Goal: Find contact information: Find contact information

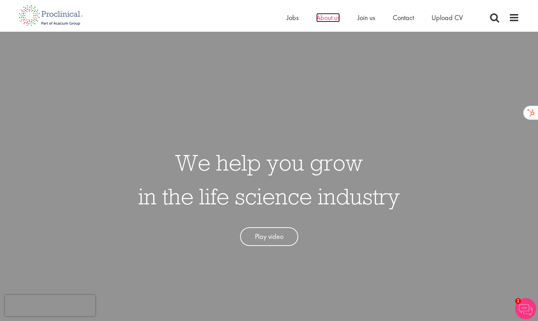
click at [328, 20] on span "About us" at bounding box center [328, 17] width 24 height 9
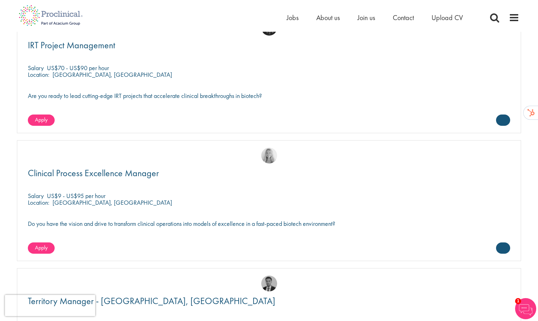
scroll to position [986, 0]
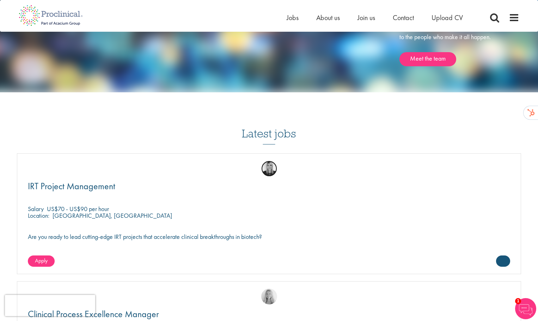
click at [272, 167] on img at bounding box center [269, 169] width 16 height 16
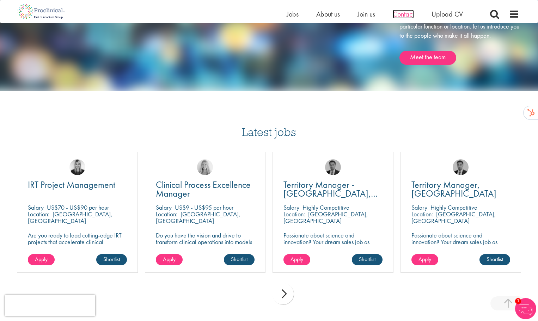
click at [400, 13] on span "Contact" at bounding box center [402, 14] width 21 height 9
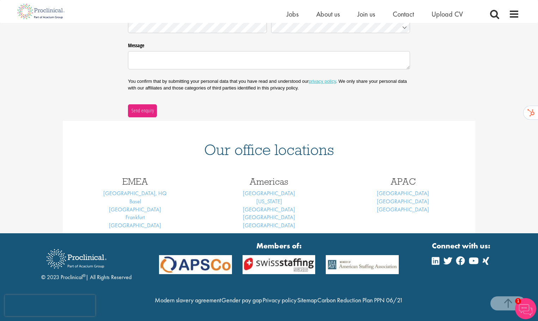
scroll to position [209, 0]
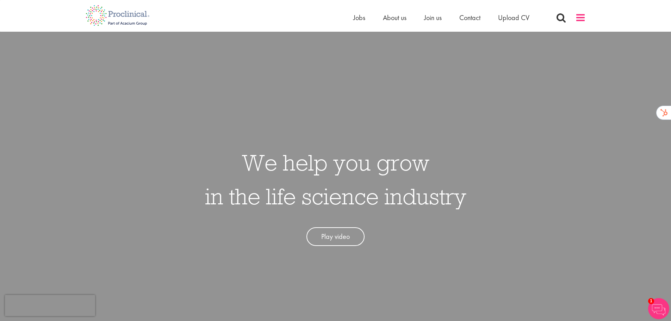
click at [584, 18] on span at bounding box center [580, 17] width 11 height 11
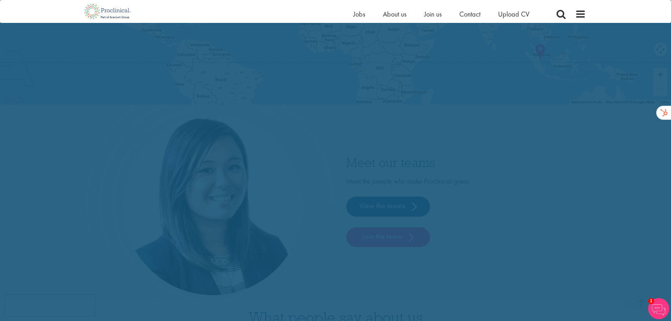
scroll to position [1882, 0]
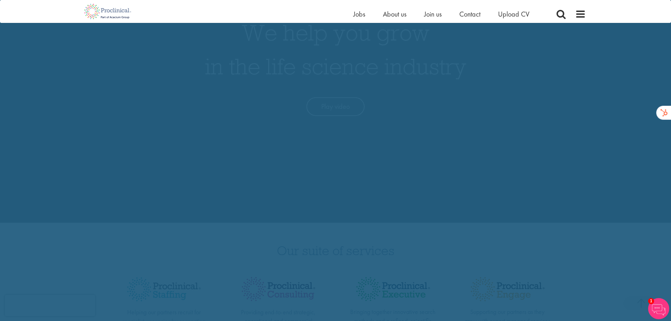
scroll to position [0, 0]
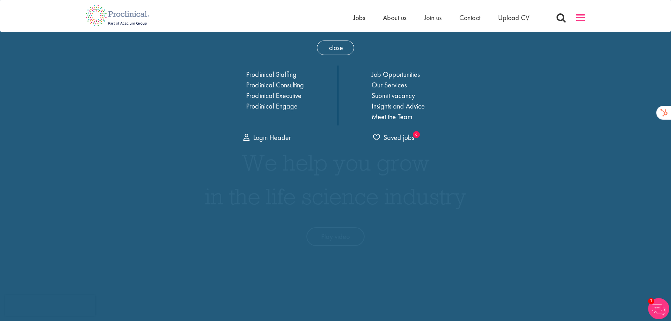
click at [579, 23] on span at bounding box center [580, 17] width 11 height 11
click at [577, 21] on span at bounding box center [580, 17] width 11 height 11
click at [474, 17] on span "Contact" at bounding box center [469, 17] width 21 height 9
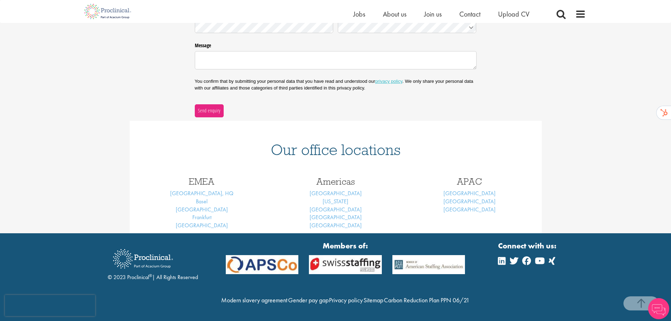
scroll to position [209, 0]
